Goal: Task Accomplishment & Management: Manage account settings

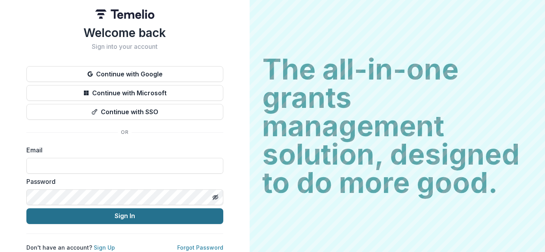
type input "**********"
click at [115, 216] on button "Sign In" at bounding box center [124, 216] width 197 height 16
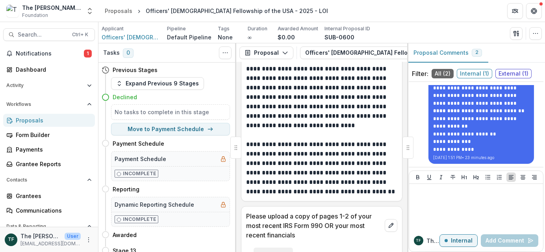
scroll to position [4120, 0]
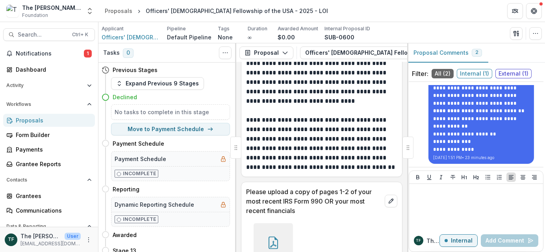
click at [275, 237] on icon at bounding box center [273, 243] width 13 height 13
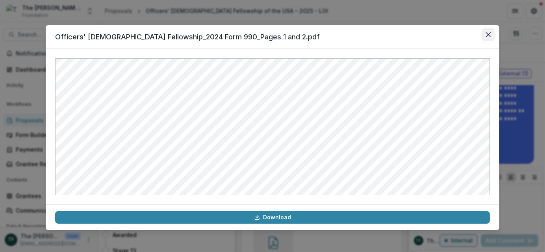
click at [488, 32] on icon "Close" at bounding box center [488, 34] width 5 height 5
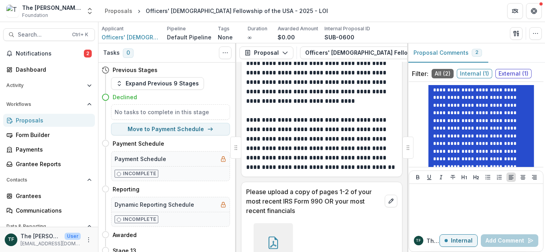
scroll to position [21, 0]
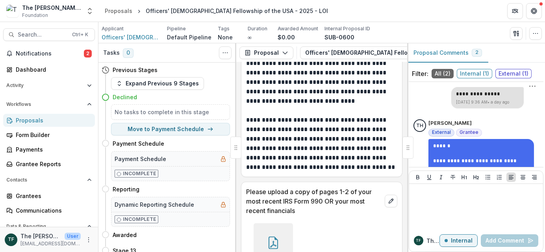
click at [462, 94] on p "**********" at bounding box center [487, 93] width 63 height 7
click at [503, 72] on span "External ( 1 )" at bounding box center [513, 73] width 36 height 9
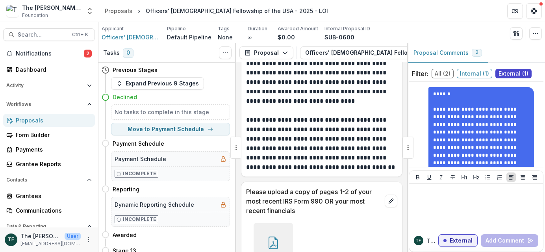
scroll to position [0, 0]
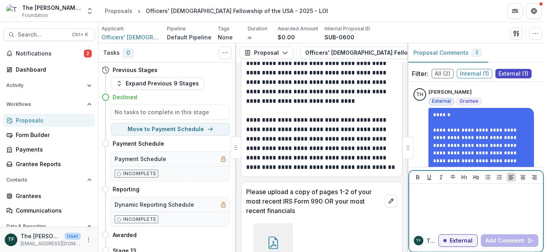
click at [423, 199] on div at bounding box center [476, 206] width 128 height 39
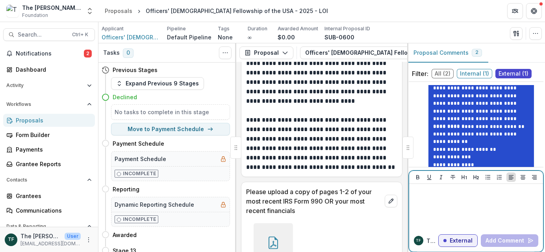
scroll to position [126, 0]
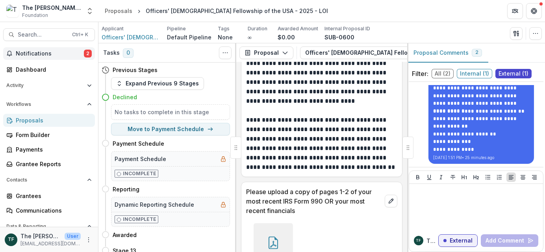
drag, startPoint x: 29, startPoint y: 53, endPoint x: 68, endPoint y: 55, distance: 38.6
click at [29, 53] on span "Notifications" at bounding box center [50, 53] width 68 height 7
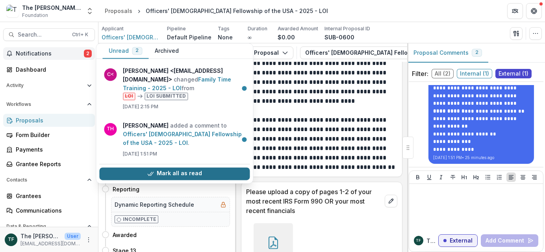
click at [175, 167] on button "Mark all as read" at bounding box center [174, 173] width 150 height 13
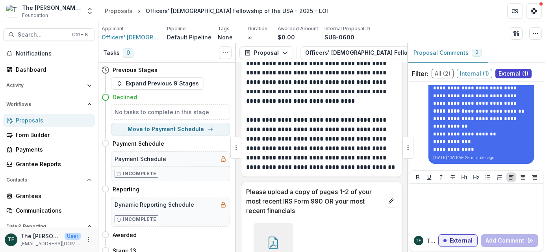
click at [353, 220] on div "Officers' Christian Fellowship_2024 Form 990_Pages 1 and 2.pdf Download" at bounding box center [321, 257] width 151 height 74
